Goal: Task Accomplishment & Management: Manage account settings

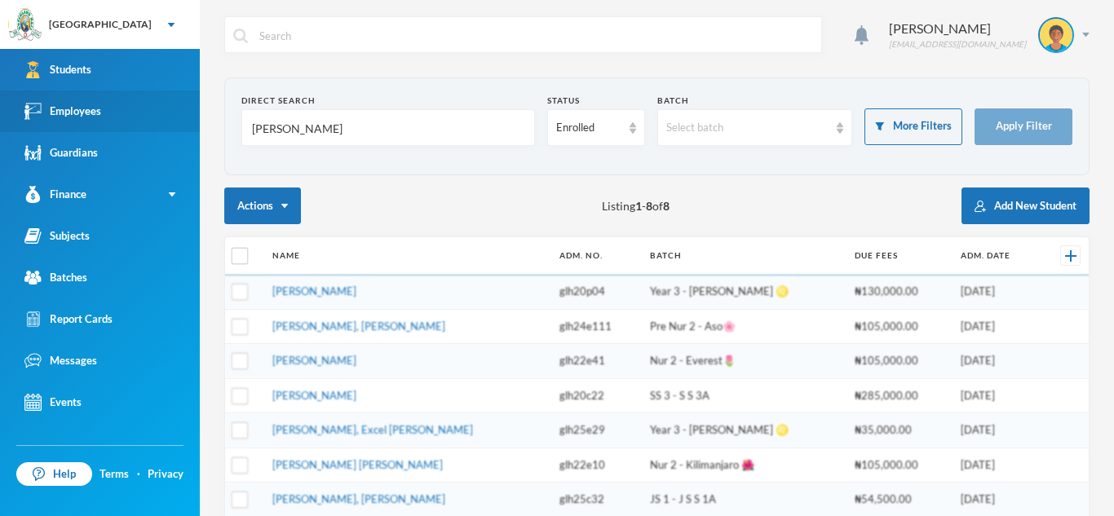
click at [47, 108] on div "Employees" at bounding box center [62, 111] width 77 height 17
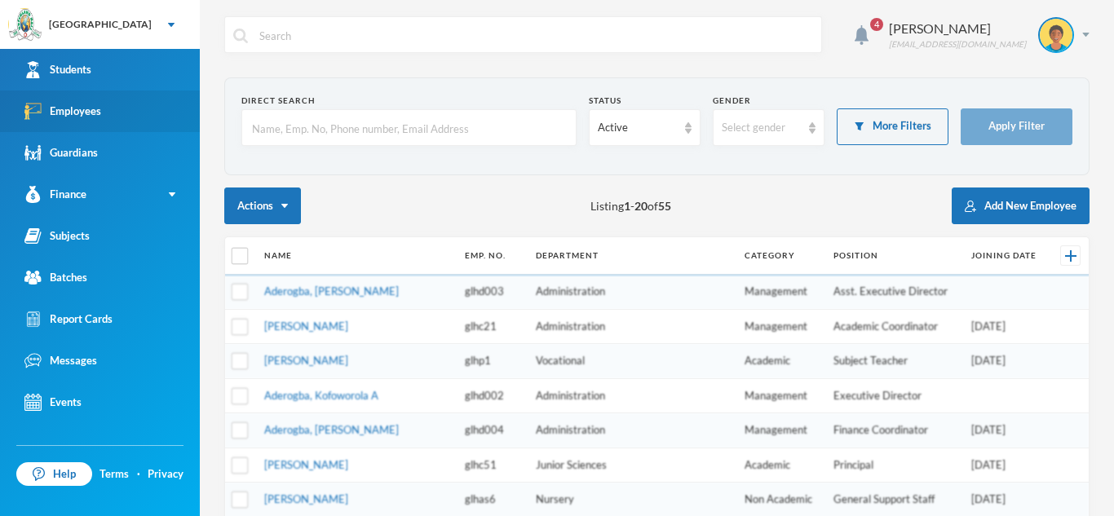
click at [88, 104] on div "Employees" at bounding box center [62, 111] width 77 height 17
click at [303, 130] on input "text" at bounding box center [408, 128] width 317 height 37
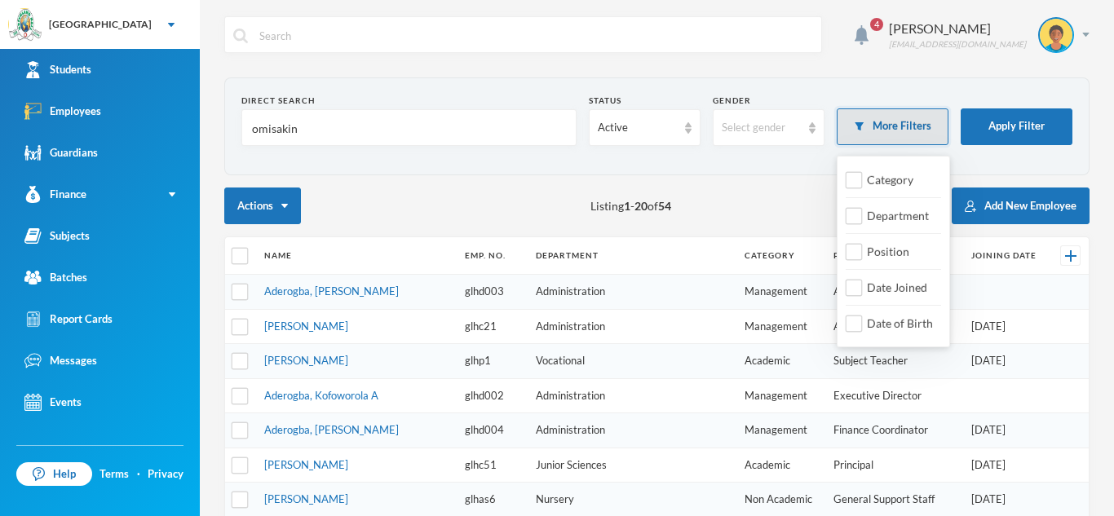
type input "omisakin"
click at [930, 129] on button "More Filters" at bounding box center [893, 126] width 112 height 37
click at [924, 124] on button "More Filters" at bounding box center [893, 126] width 112 height 37
click at [858, 213] on input "Department" at bounding box center [854, 216] width 17 height 17
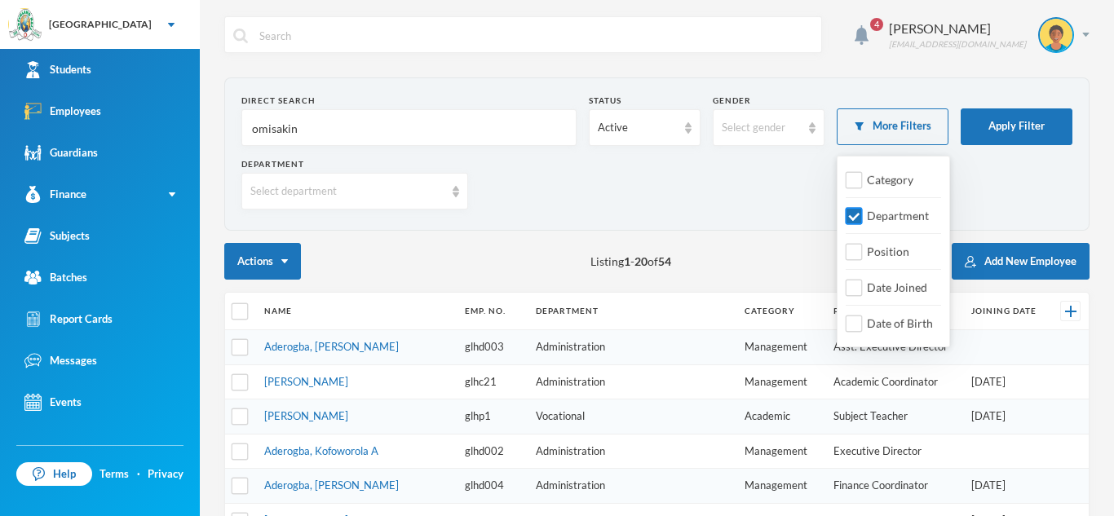
click at [858, 213] on input "Department" at bounding box center [854, 216] width 17 height 17
checkbox input "false"
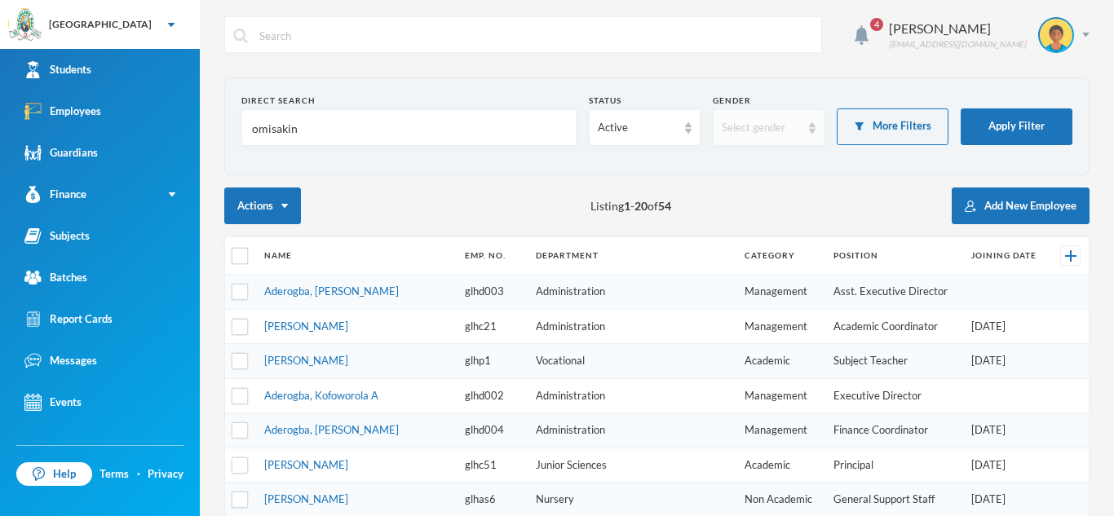
click at [803, 129] on div "Select gender" at bounding box center [769, 127] width 112 height 37
click at [785, 219] on li "[DEMOGRAPHIC_DATA]" at bounding box center [787, 218] width 148 height 26
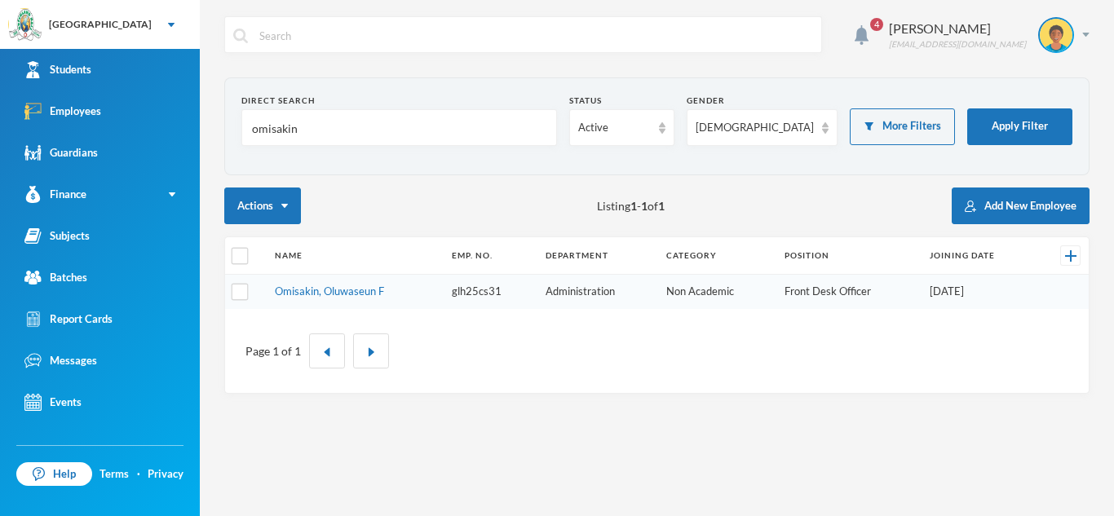
click at [578, 285] on td "Administration" at bounding box center [597, 292] width 121 height 34
click at [566, 293] on td "Administration" at bounding box center [597, 292] width 121 height 34
click at [364, 289] on link "Omisakin, Oluwaseun F" at bounding box center [329, 291] width 109 height 13
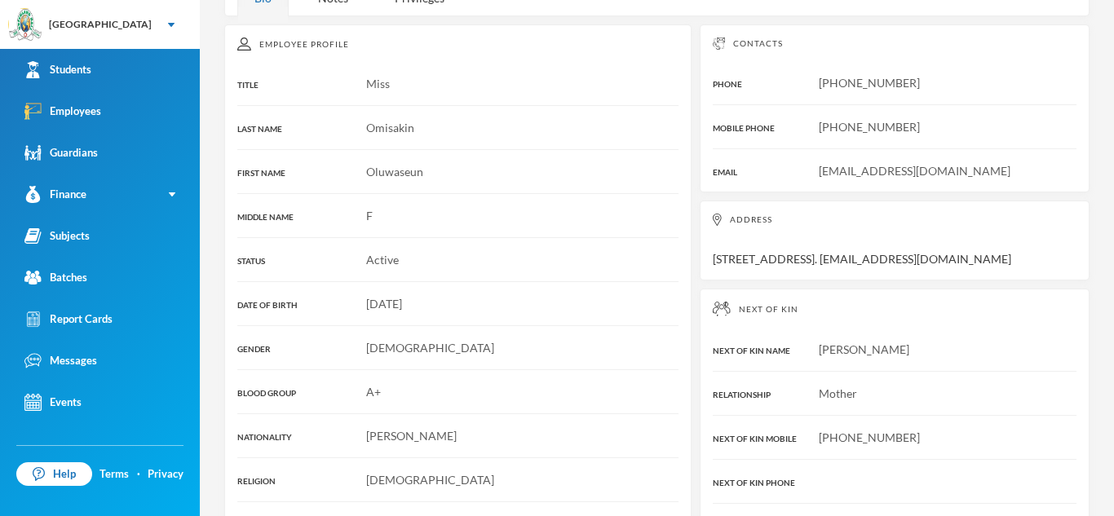
scroll to position [211, 0]
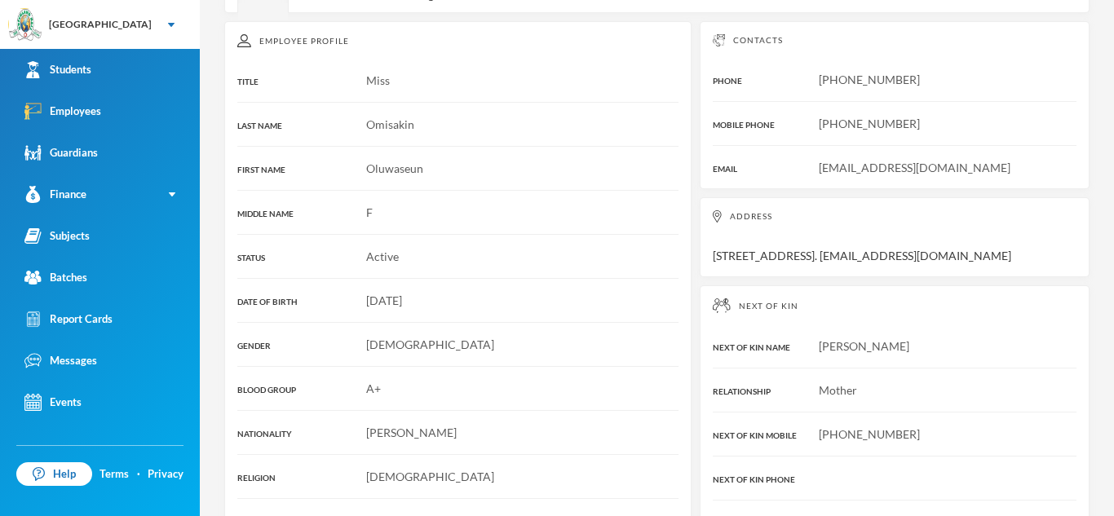
click at [633, 322] on div at bounding box center [457, 322] width 441 height 1
click at [609, 298] on div "[DATE]" at bounding box center [457, 300] width 441 height 17
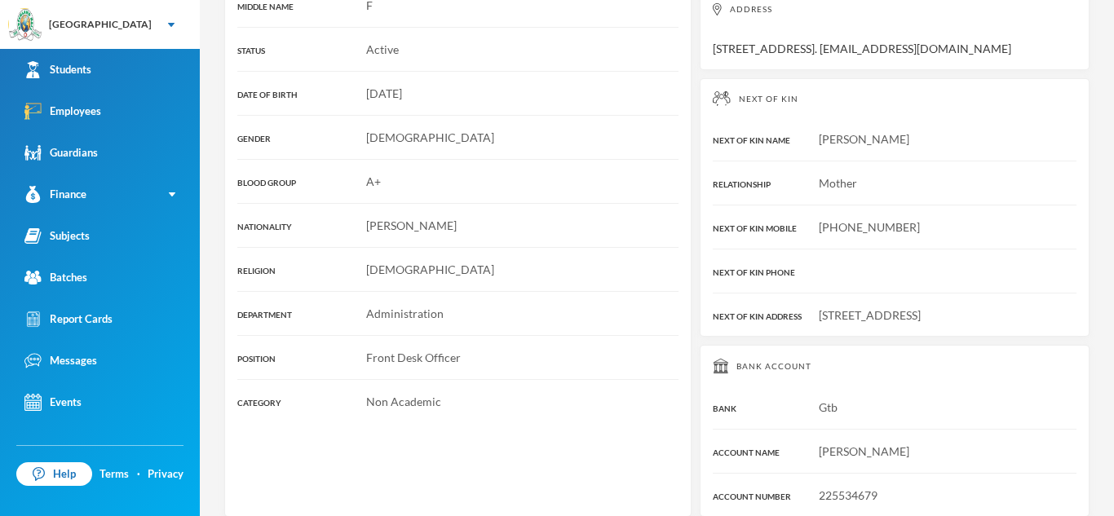
scroll to position [0, 0]
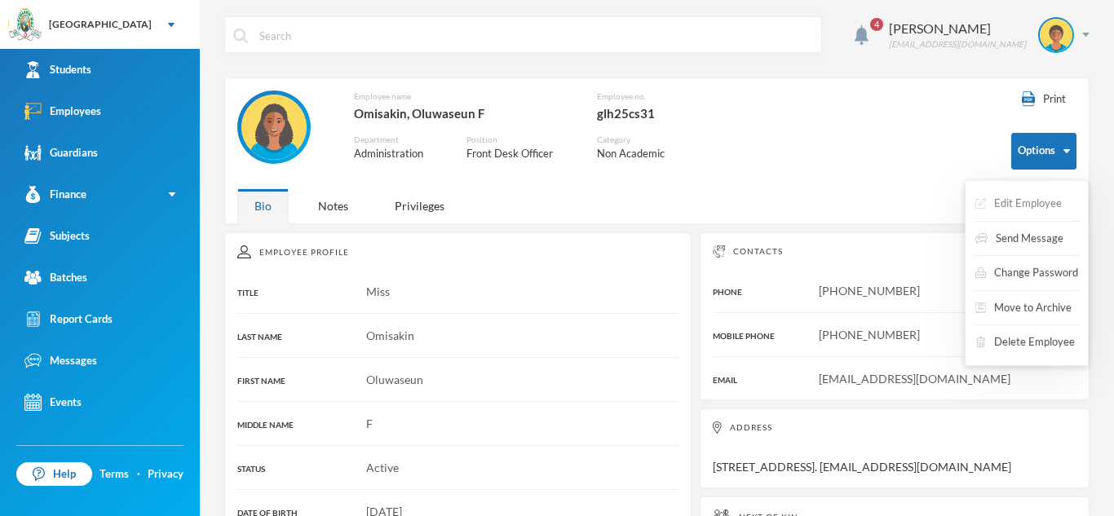
click at [1042, 198] on button "Edit Employee" at bounding box center [1019, 203] width 90 height 29
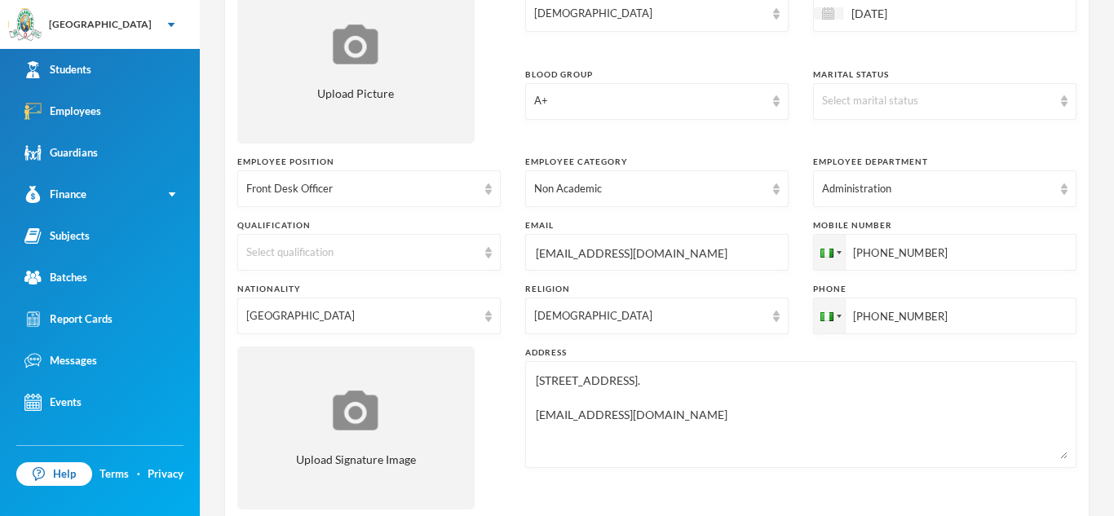
scroll to position [273, 0]
click at [492, 253] on div "Select qualification" at bounding box center [368, 253] width 263 height 37
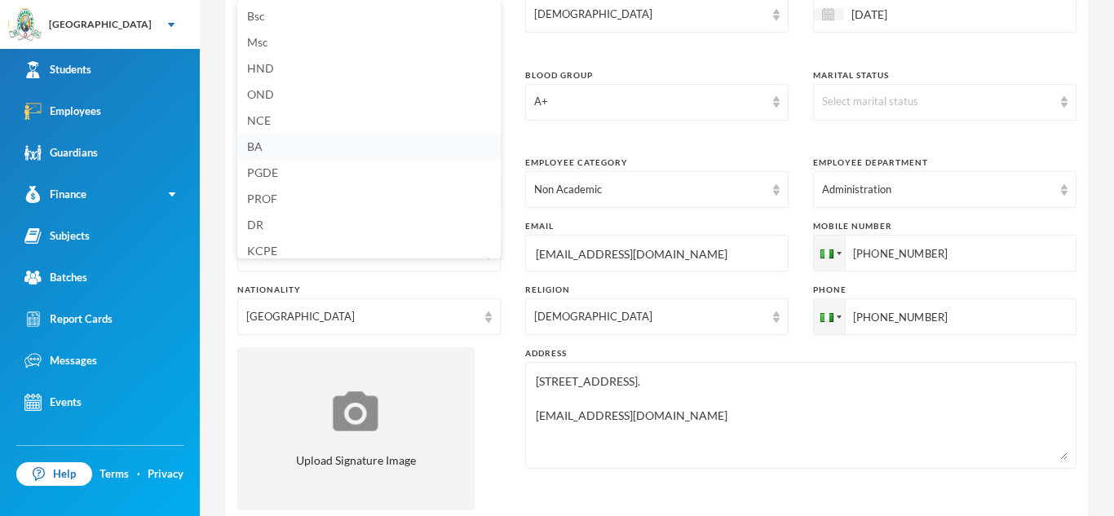
click at [360, 141] on li "BA" at bounding box center [368, 147] width 263 height 26
type textarea "[STREET_ADDRESS]. [EMAIL_ADDRESS][DOMAIN_NAME]"
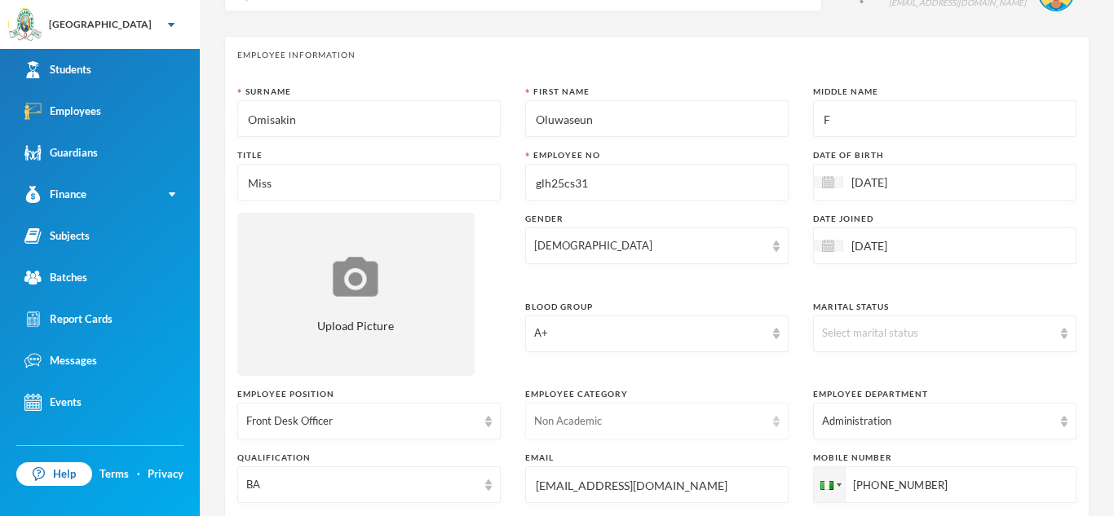
scroll to position [40, 0]
click at [978, 171] on div "[DATE]" at bounding box center [944, 184] width 263 height 37
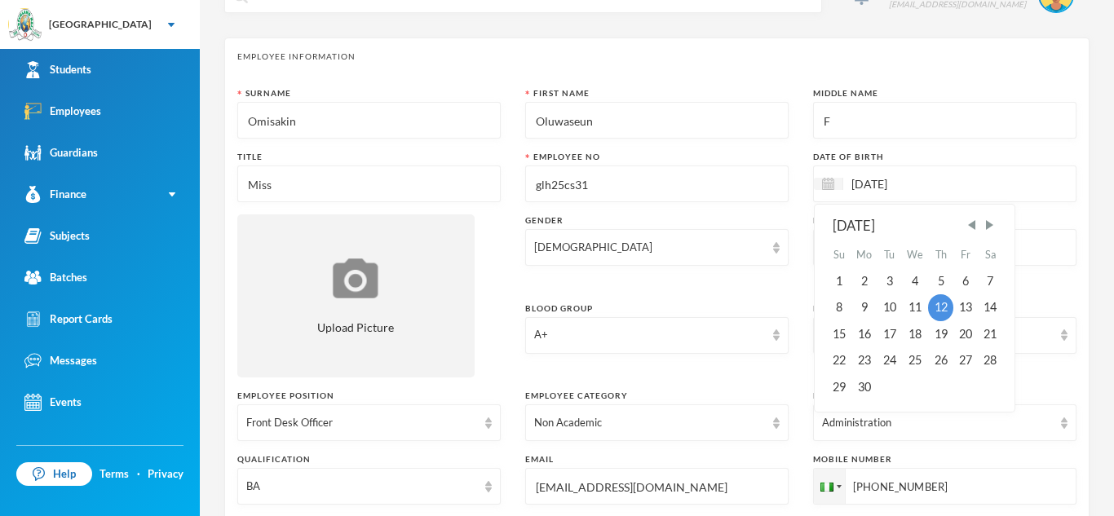
type input "12/11/0199"
type textarea "[STREET_ADDRESS]. [EMAIL_ADDRESS][DOMAIN_NAME]"
type input "12/11/01997"
type textarea "[STREET_ADDRESS]. [EMAIL_ADDRESS][DOMAIN_NAME]"
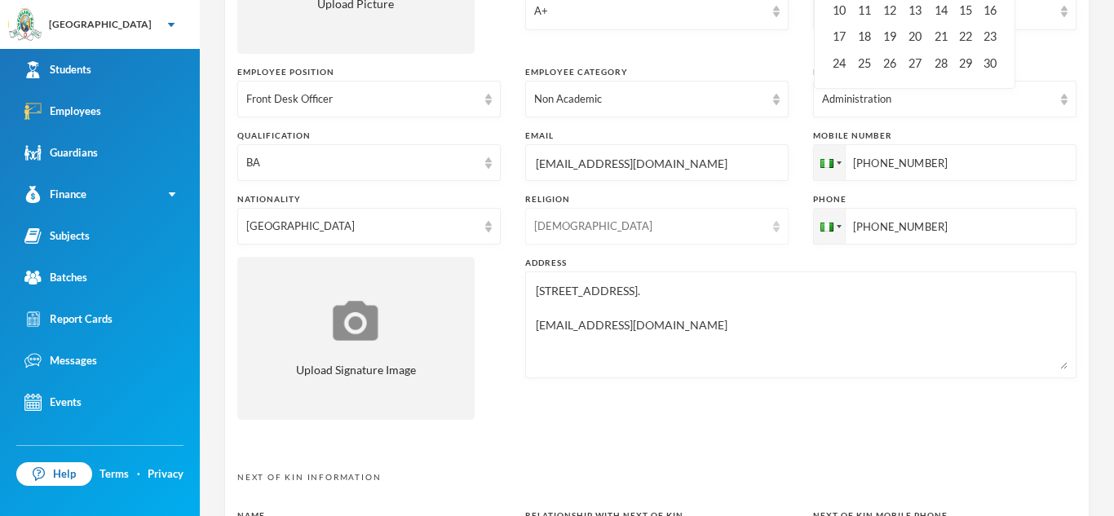
scroll to position [363, 0]
type input "12/11/01997"
click at [663, 281] on textarea "[STREET_ADDRESS]. [EMAIL_ADDRESS][DOMAIN_NAME]" at bounding box center [800, 325] width 533 height 89
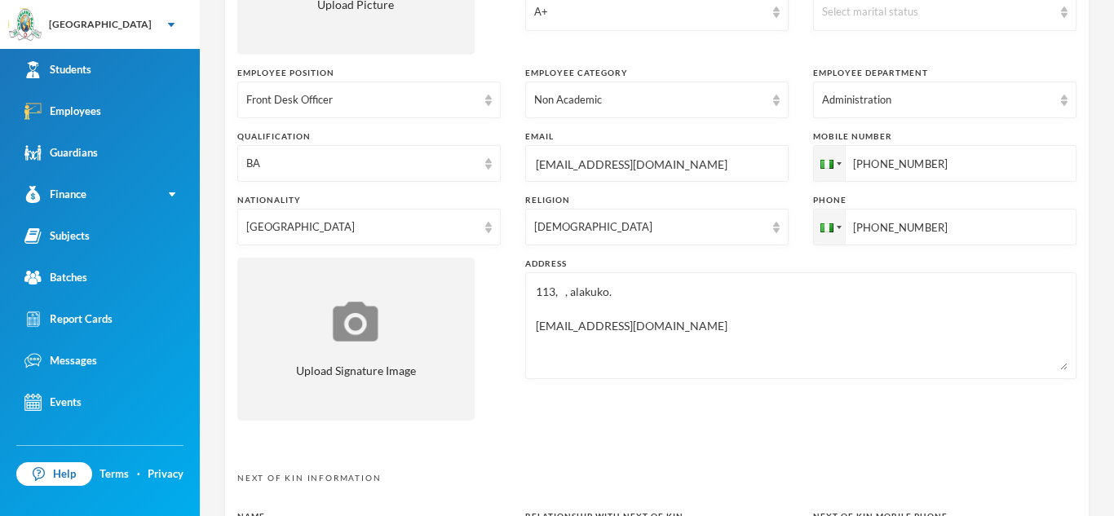
click at [560, 291] on textarea "113, , alakuko. [EMAIL_ADDRESS][DOMAIN_NAME]" at bounding box center [800, 325] width 533 height 89
click at [559, 294] on textarea "113, , alakuko. [EMAIL_ADDRESS][DOMAIN_NAME]" at bounding box center [800, 325] width 533 height 89
click at [613, 294] on textarea "113, Agbado , alakuko. [EMAIL_ADDRESS][DOMAIN_NAME]" at bounding box center [800, 325] width 533 height 89
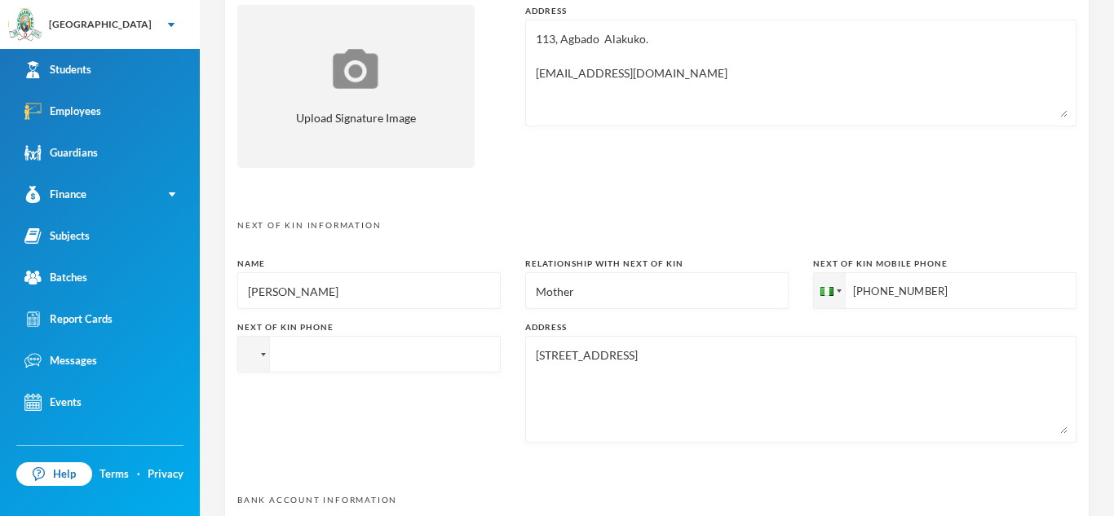
scroll to position [850, 0]
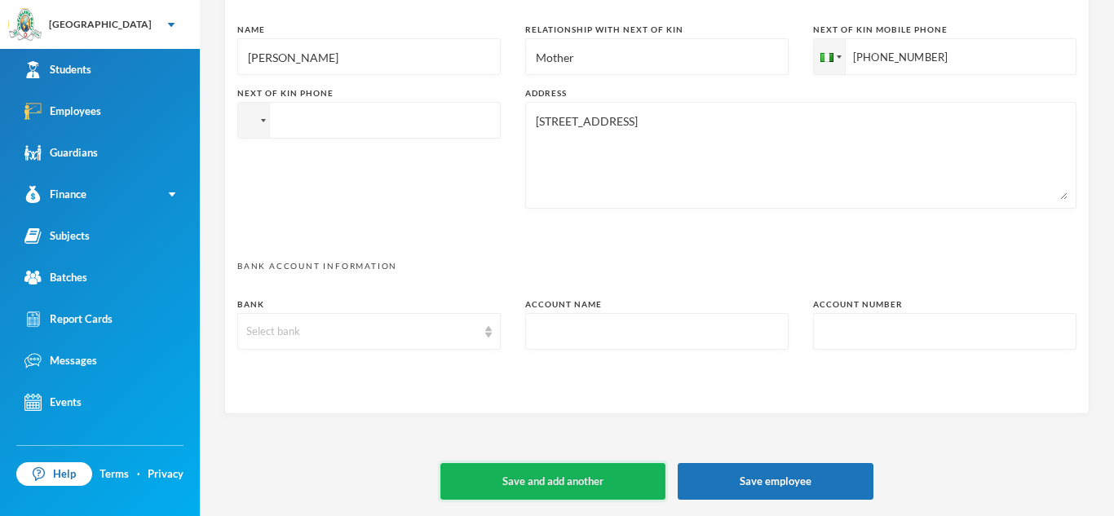
type textarea "113, Agbado Alakuko. [EMAIL_ADDRESS][DOMAIN_NAME]"
click at [589, 472] on button "Save and add another" at bounding box center [552, 481] width 225 height 37
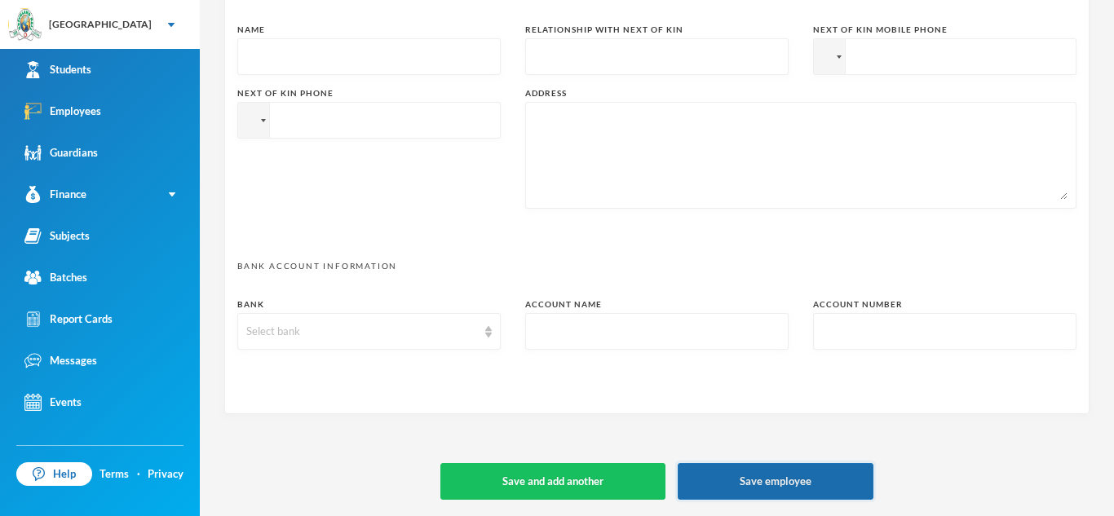
click at [816, 478] on button "Save employee" at bounding box center [776, 481] width 196 height 37
